Goal: Task Accomplishment & Management: Manage account settings

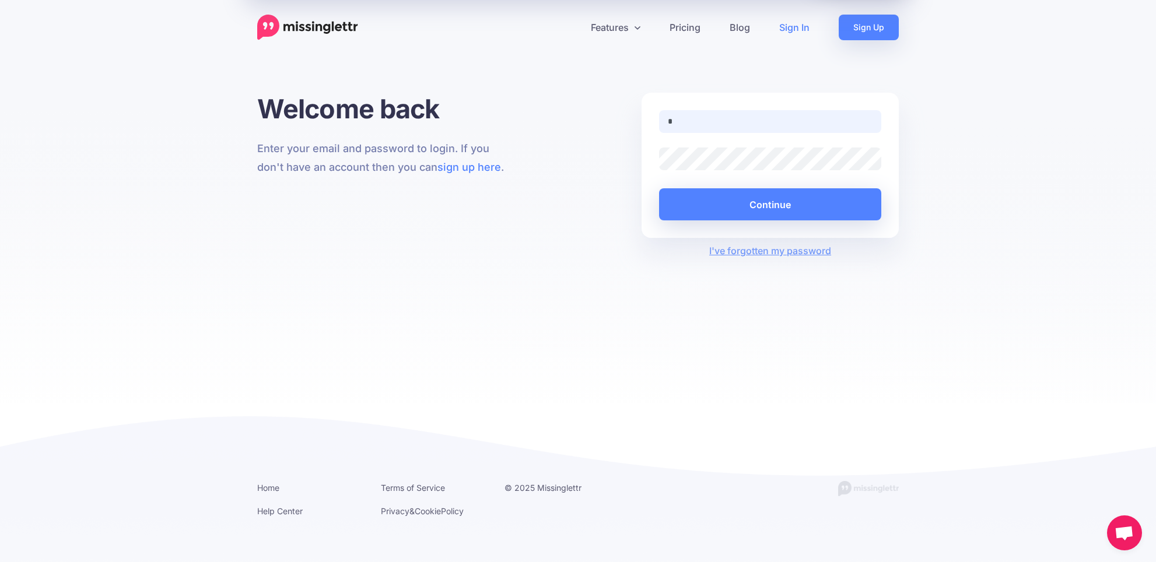
type input "**********"
click at [770, 204] on button "Continue" at bounding box center [770, 204] width 222 height 32
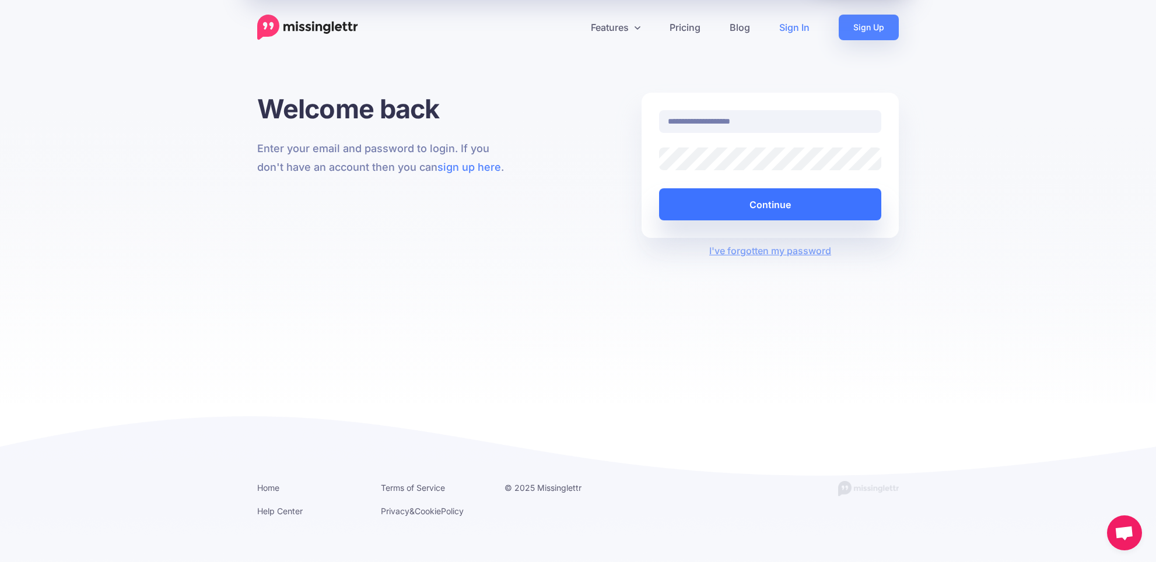
click at [765, 204] on button "Continue" at bounding box center [770, 204] width 222 height 32
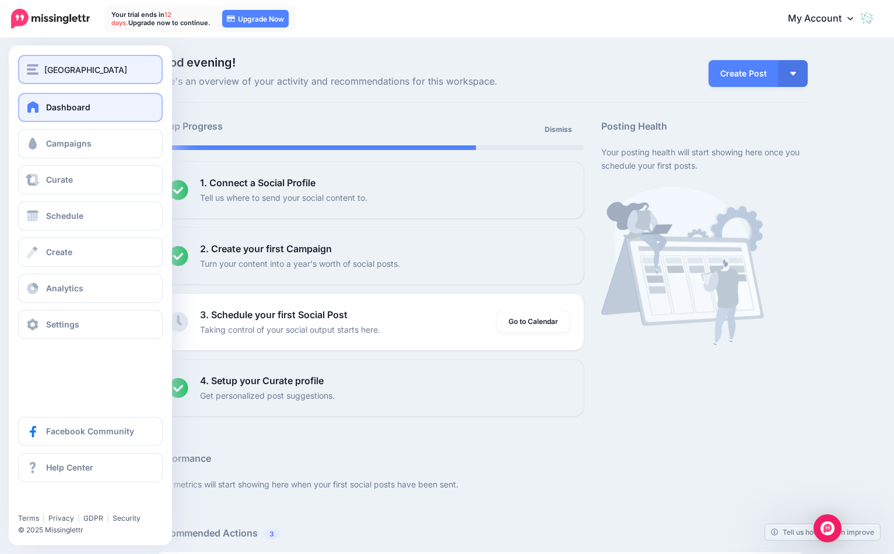
click at [38, 70] on div "Leone Centre" at bounding box center [90, 69] width 127 height 13
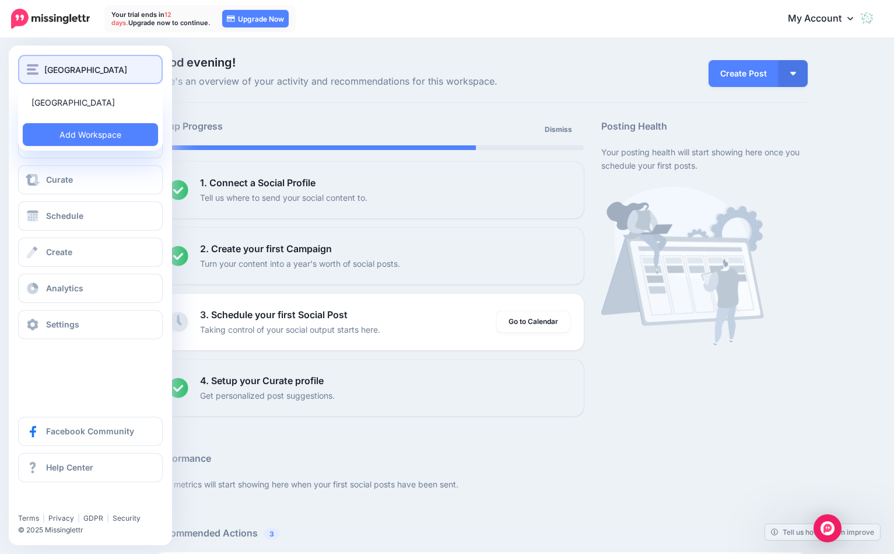
click at [38, 70] on div "Leone Centre" at bounding box center [90, 69] width 127 height 13
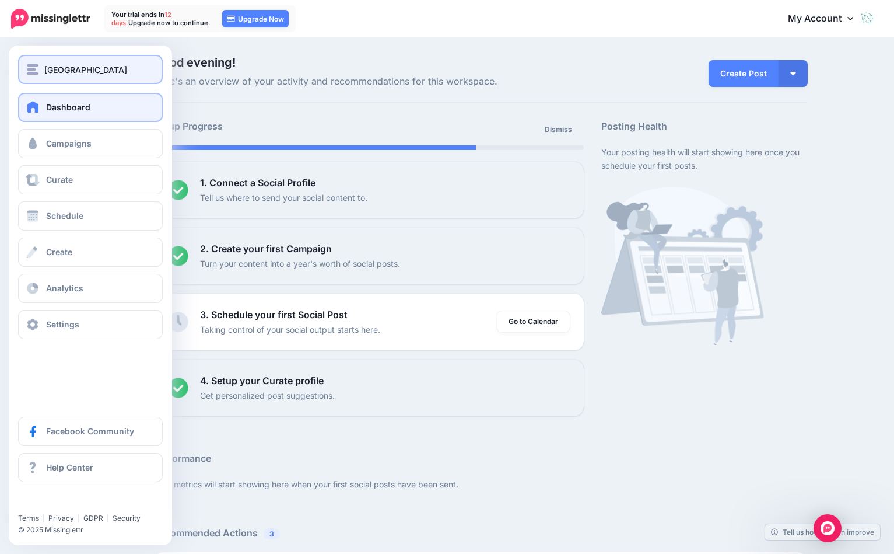
click at [38, 70] on div "Leone Centre" at bounding box center [90, 69] width 127 height 13
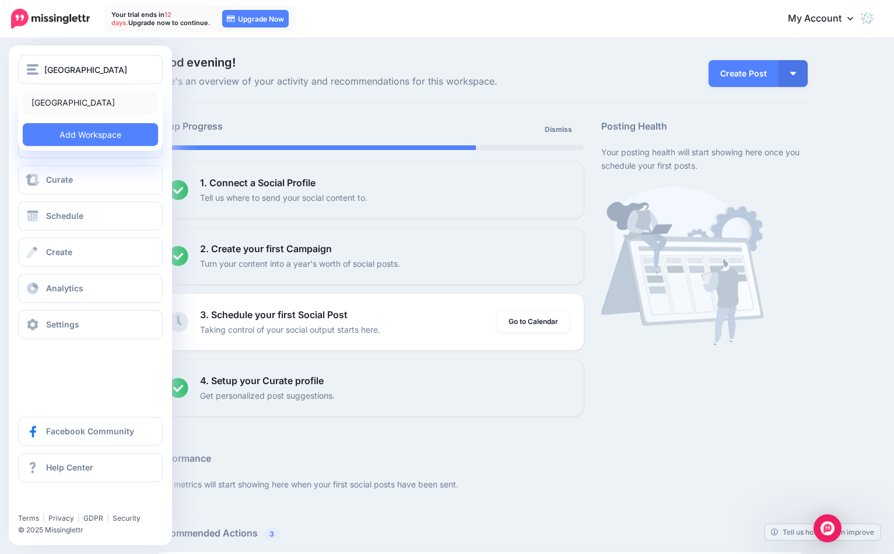
click at [52, 97] on link "[GEOGRAPHIC_DATA]" at bounding box center [90, 102] width 135 height 23
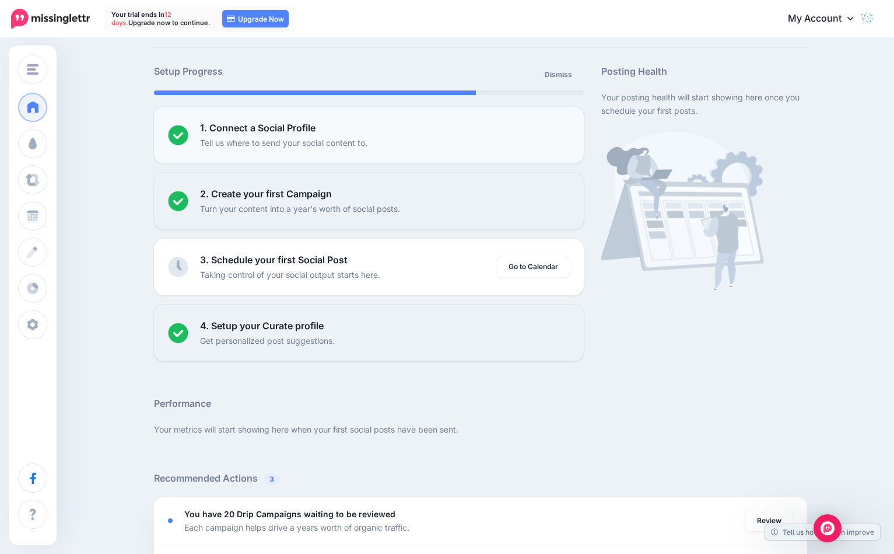
scroll to position [55, 0]
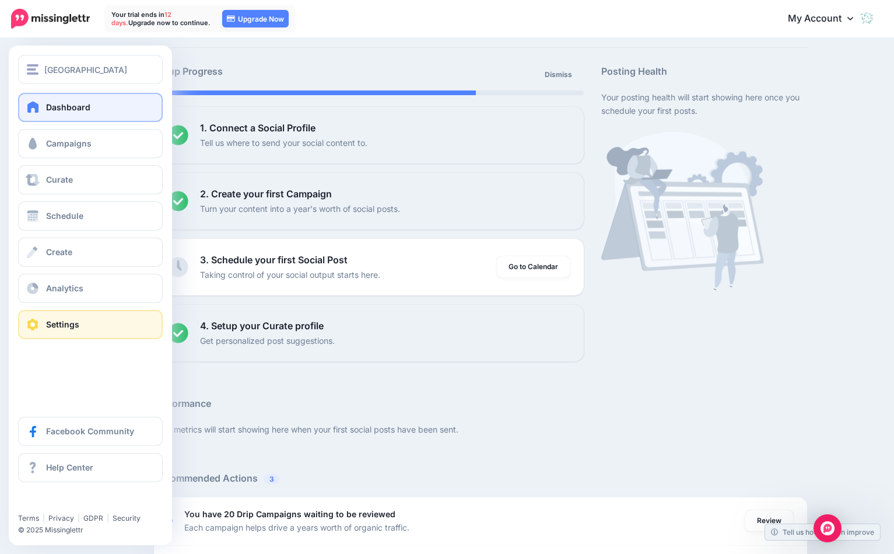
click at [56, 322] on span "Settings" at bounding box center [62, 324] width 33 height 10
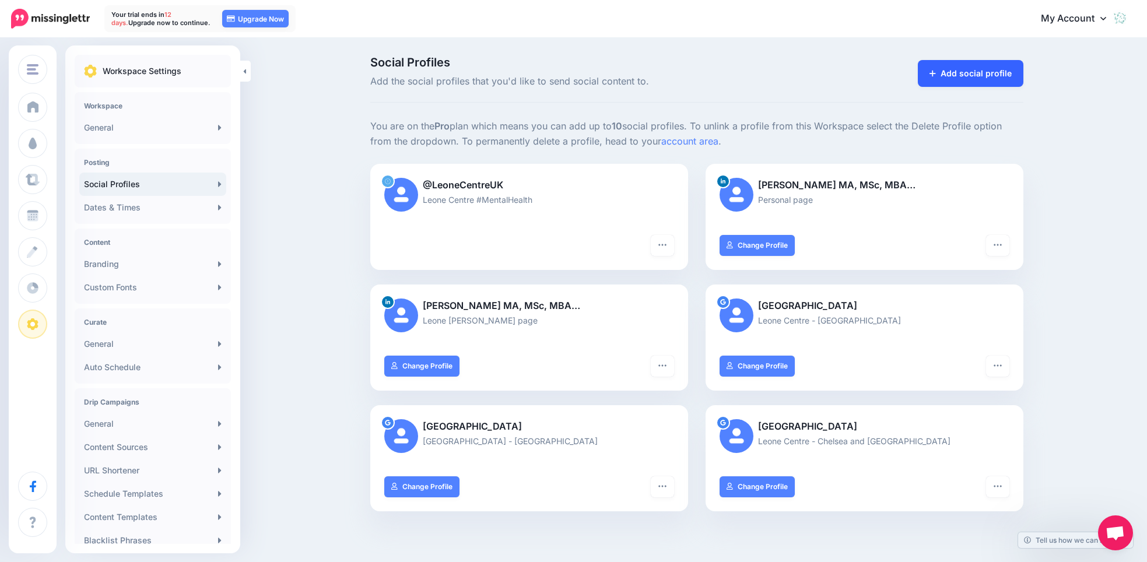
click at [894, 71] on link "Add social profile" at bounding box center [971, 73] width 106 height 27
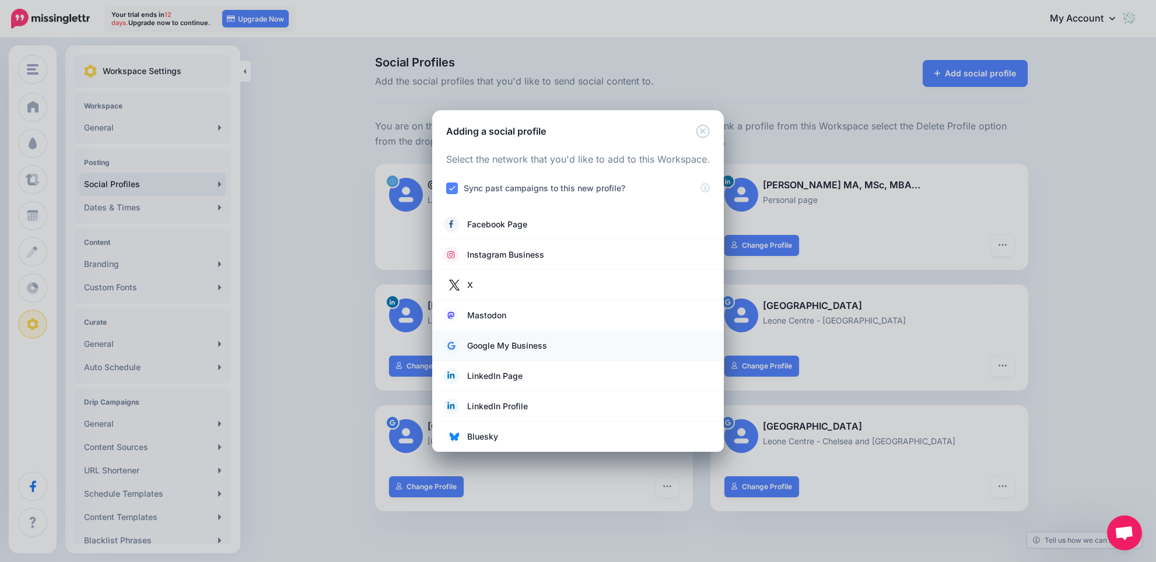
click at [488, 343] on span "Google My Business" at bounding box center [507, 346] width 80 height 14
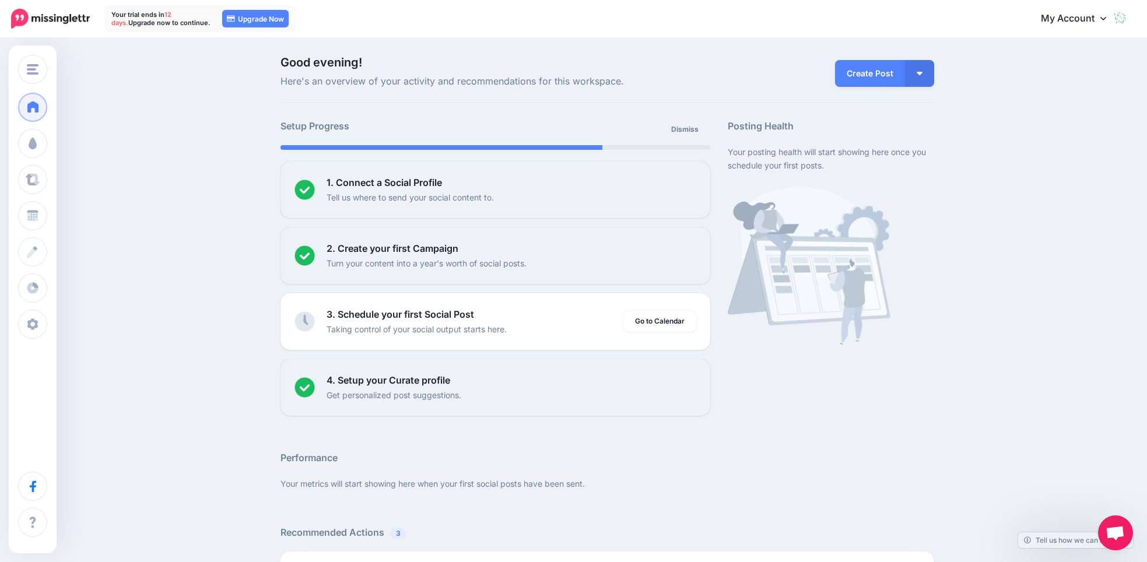
click at [1106, 22] on icon at bounding box center [1104, 17] width 6 height 9
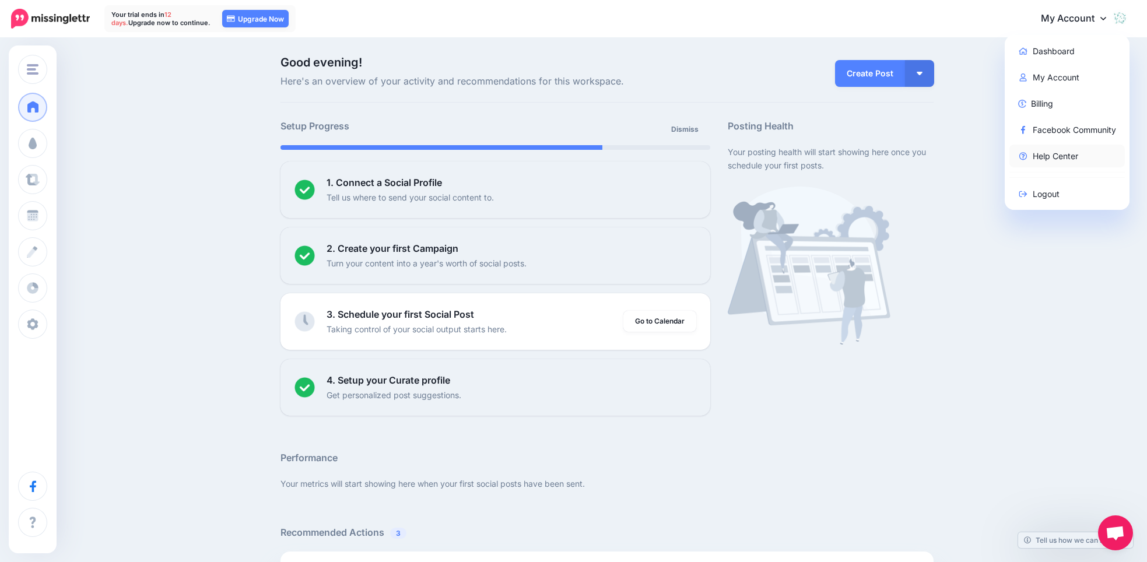
click at [1063, 152] on link "Help Center" at bounding box center [1068, 156] width 116 height 23
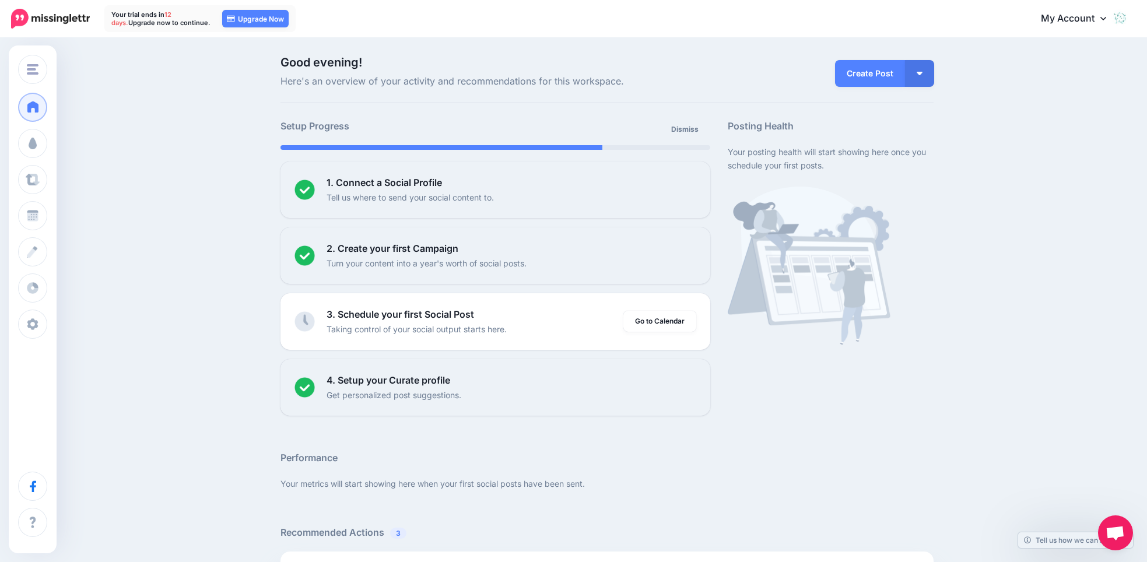
scroll to position [4, 0]
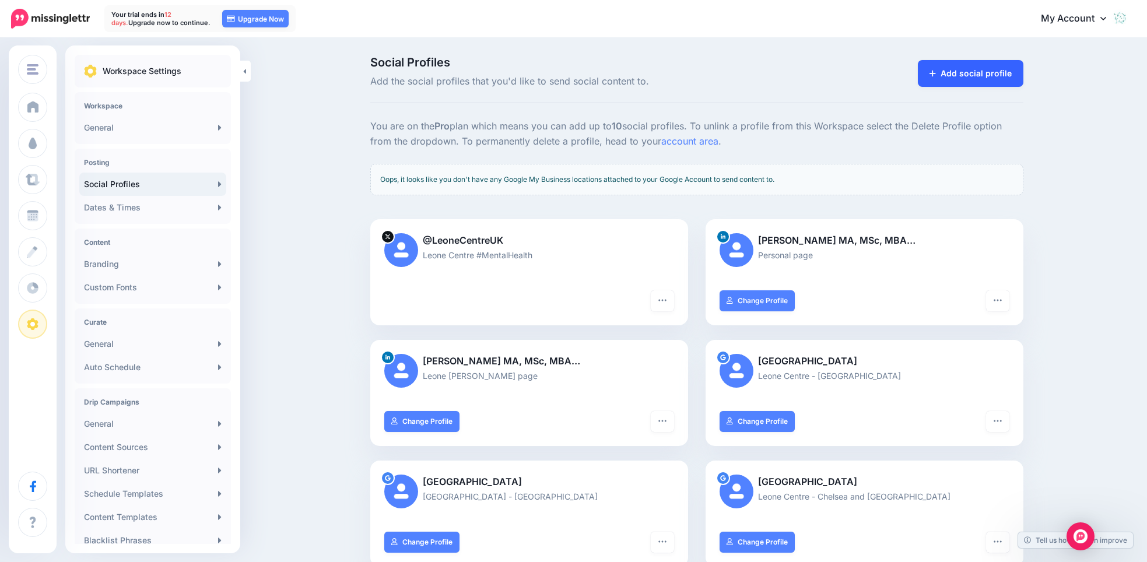
click at [992, 75] on link "Add social profile" at bounding box center [971, 73] width 106 height 27
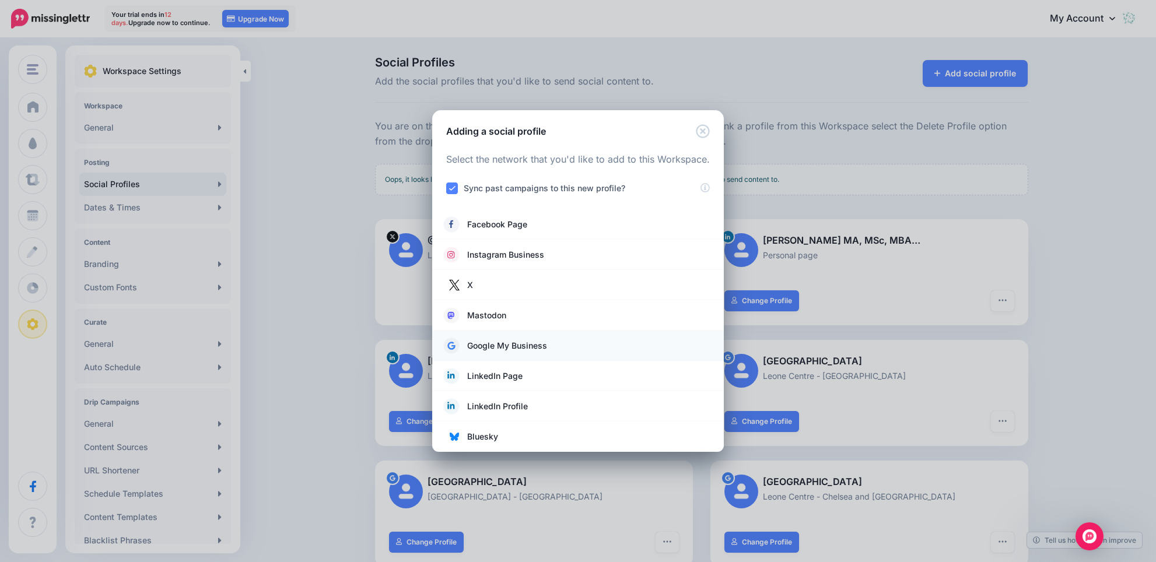
click at [509, 344] on span "Google My Business" at bounding box center [507, 346] width 80 height 14
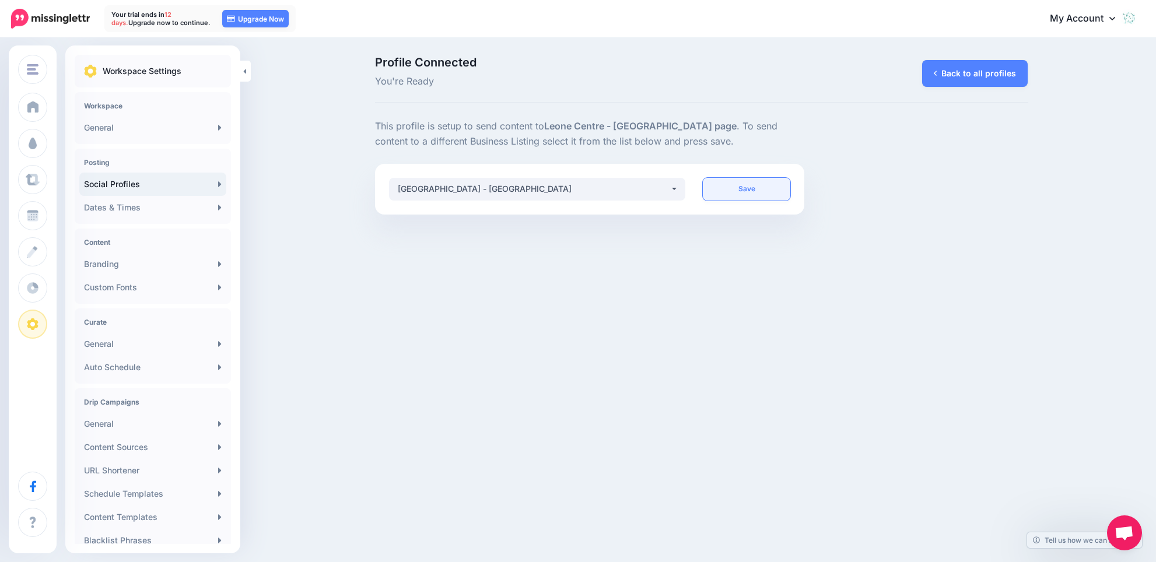
click at [744, 188] on link "Save" at bounding box center [746, 189] width 87 height 23
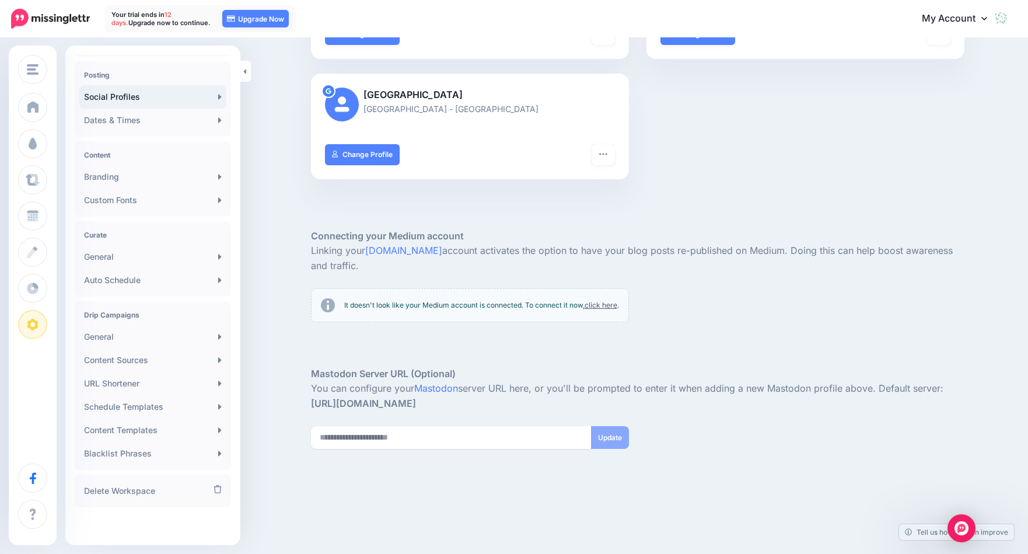
scroll to position [87, 0]
